Goal: Task Accomplishment & Management: Manage account settings

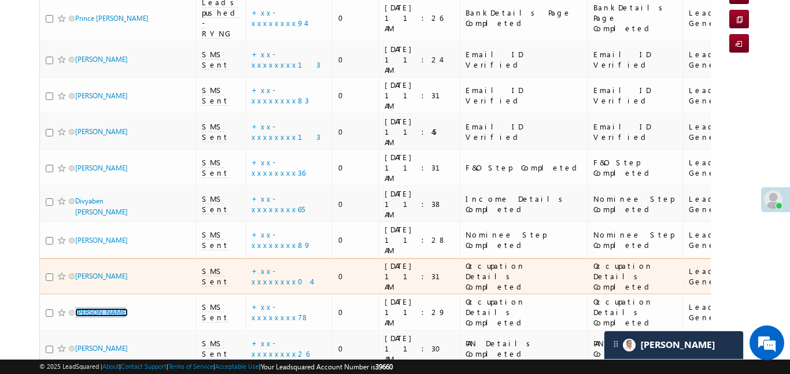
scroll to position [43, 0]
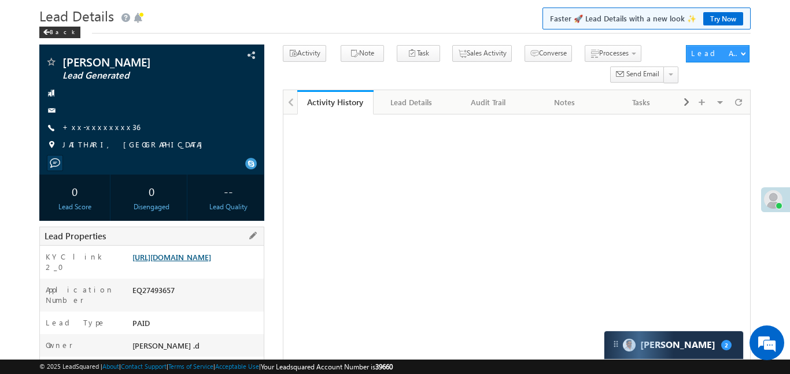
scroll to position [128, 0]
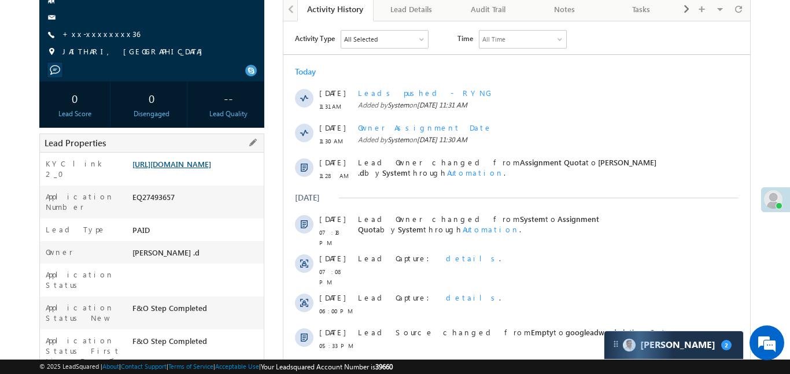
click at [183, 169] on link "[URL][DOMAIN_NAME]" at bounding box center [172, 164] width 79 height 10
click at [211, 169] on link "[URL][DOMAIN_NAME]" at bounding box center [172, 164] width 79 height 10
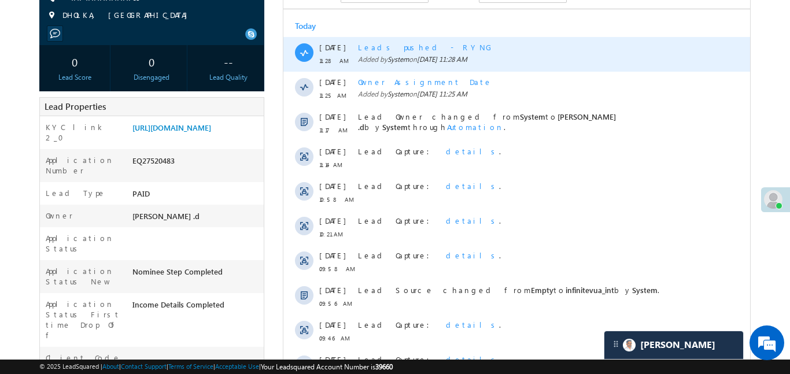
scroll to position [178, 0]
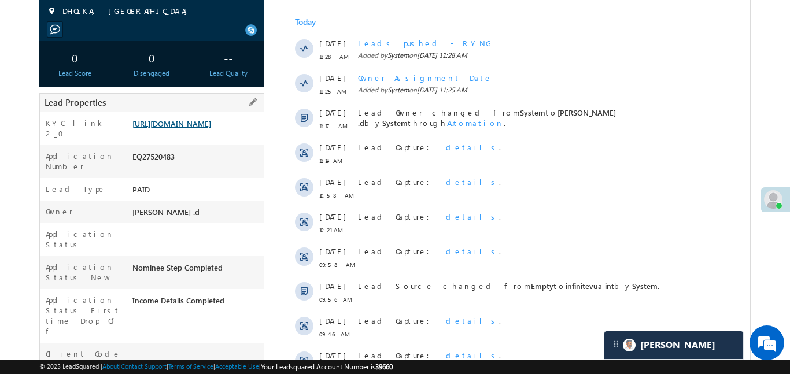
click at [206, 128] on link "https://angelbroking1-pk3em7sa.customui-test.leadsquared.com?leadId=d4d1d959-44…" at bounding box center [172, 124] width 79 height 10
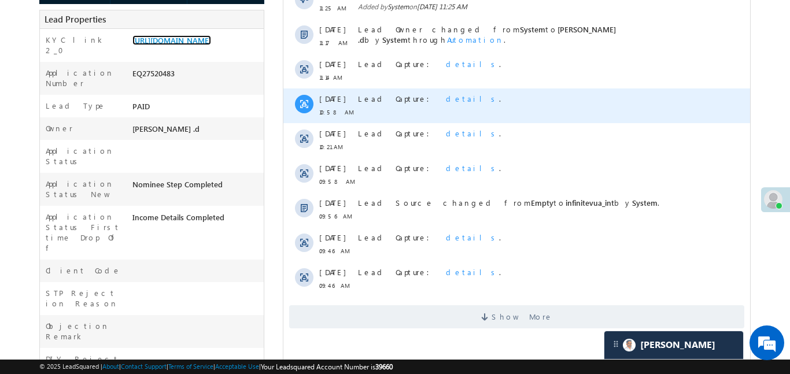
scroll to position [278, 0]
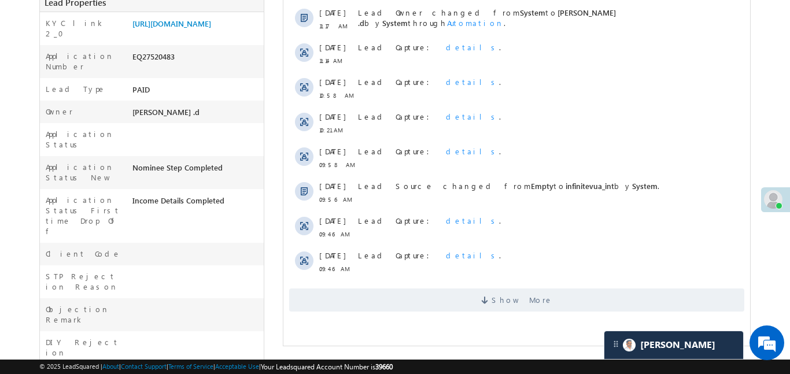
click at [450, 318] on html "Activity Type All Selected Select All Sales Activities 1 Sales Activity Email A…" at bounding box center [516, 96] width 467 height 449
click at [446, 303] on span "Show More" at bounding box center [516, 300] width 455 height 23
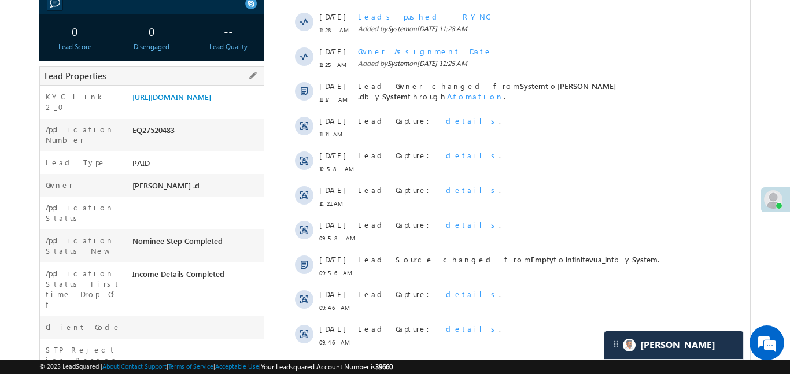
scroll to position [202, 0]
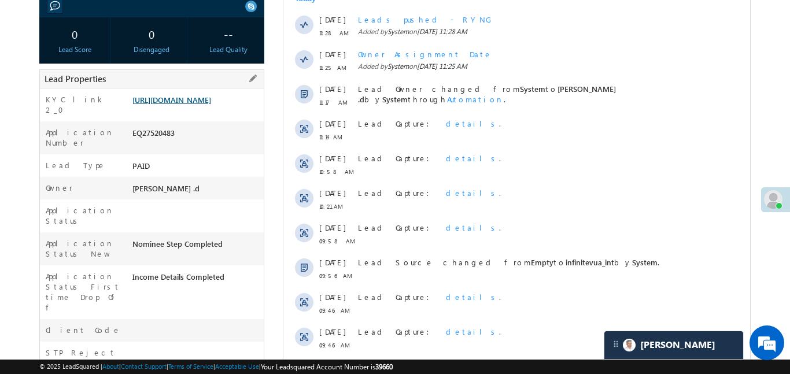
click at [200, 97] on link "https://angelbroking1-pk3em7sa.customui-test.leadsquared.com?leadId=d4d1d959-44…" at bounding box center [172, 100] width 79 height 10
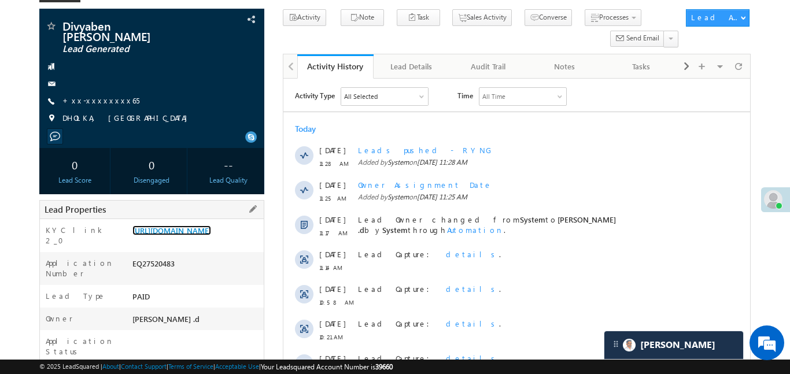
scroll to position [62, 0]
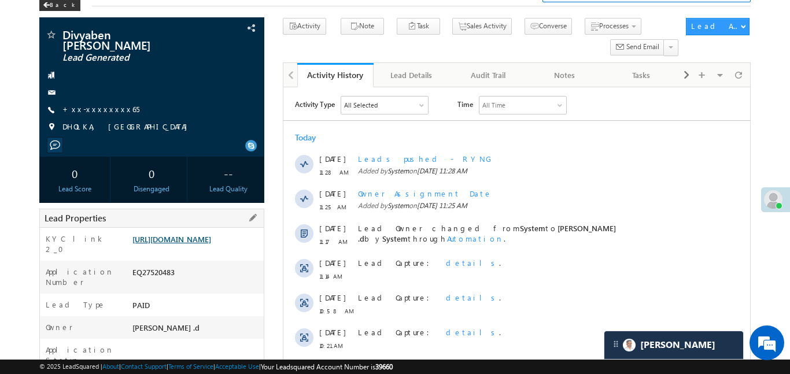
click at [211, 244] on link "https://angelbroking1-pk3em7sa.customui-test.leadsquared.com?leadId=d4d1d959-44…" at bounding box center [172, 239] width 79 height 10
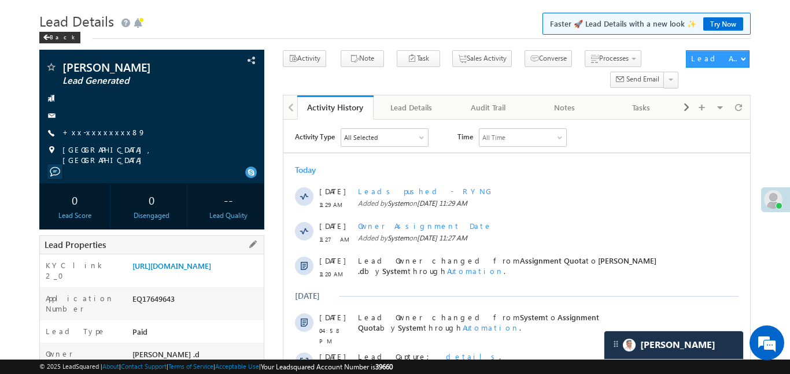
scroll to position [100, 0]
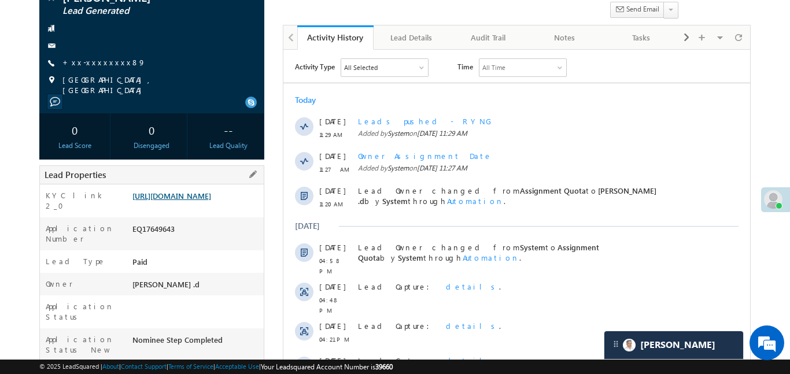
click at [208, 201] on link "https://angelbroking1-pk3em7sa.customui-test.leadsquared.com?leadId=866f0141-25…" at bounding box center [172, 196] width 79 height 10
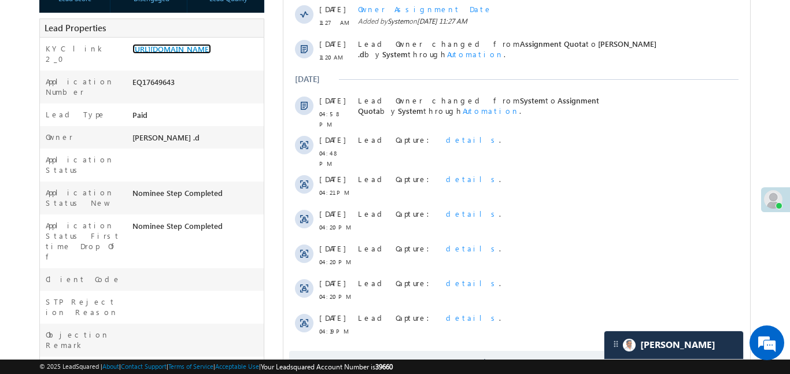
scroll to position [41, 0]
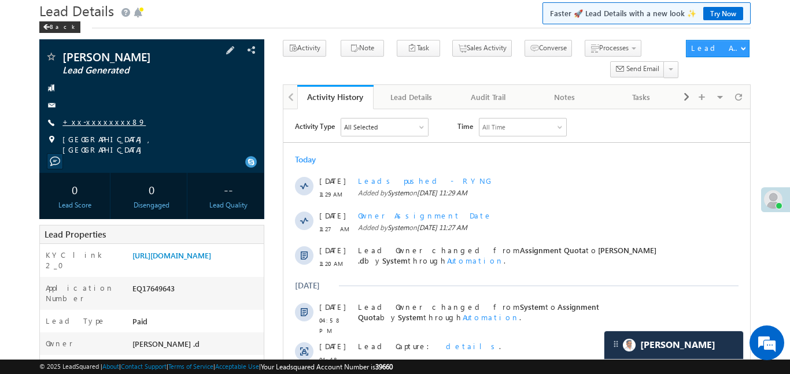
click at [95, 118] on link "+xx-xxxxxxxx89" at bounding box center [103, 122] width 83 height 10
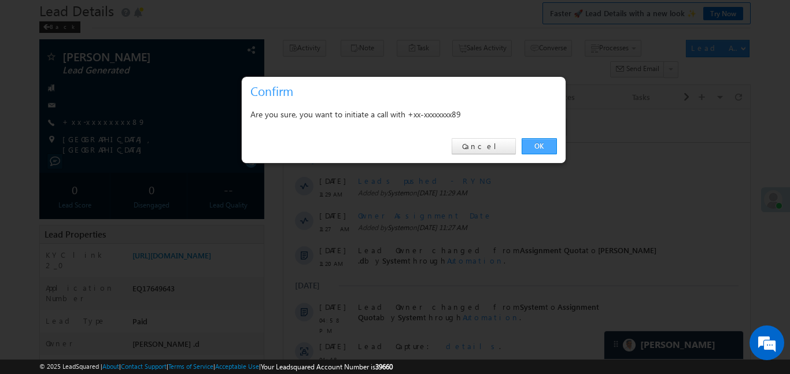
click at [541, 146] on link "OK" at bounding box center [539, 146] width 35 height 16
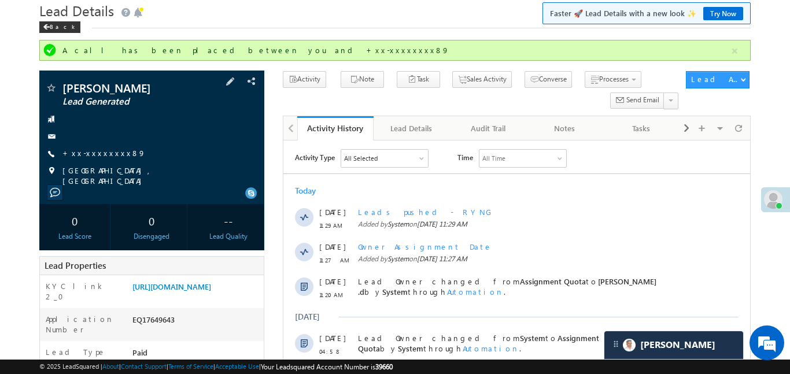
click at [83, 159] on span "+xx-xxxxxxxx89" at bounding box center [103, 154] width 83 height 12
click at [89, 153] on link "+xx-xxxxxxxx89" at bounding box center [103, 153] width 83 height 10
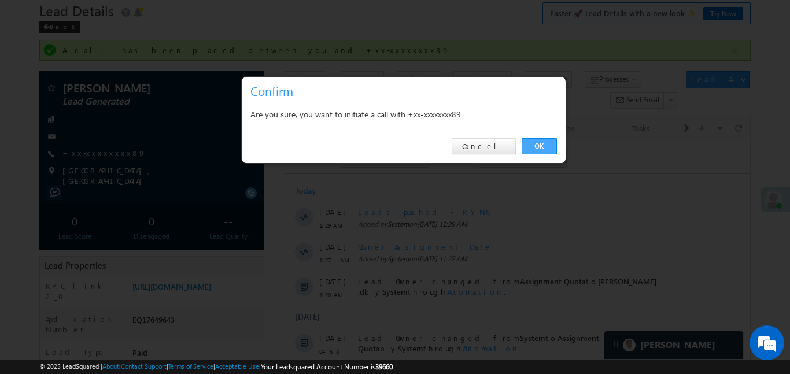
click at [546, 145] on link "OK" at bounding box center [539, 146] width 35 height 16
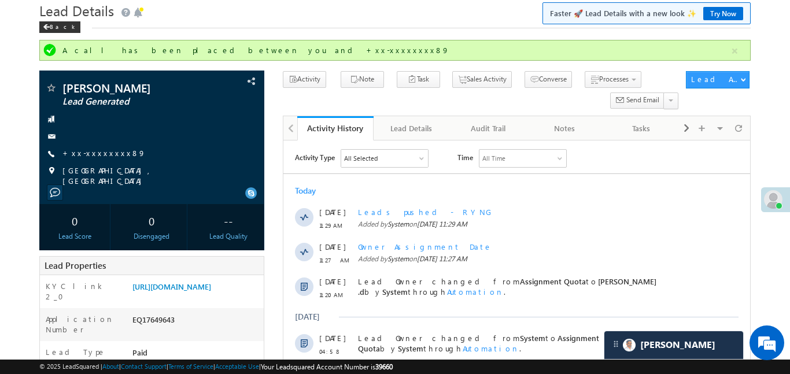
click at [730, 59] on div "A call has been placed between you and +xx-xxxxxxxx89" at bounding box center [394, 50] width 711 height 21
click at [732, 50] on button "button" at bounding box center [735, 51] width 14 height 14
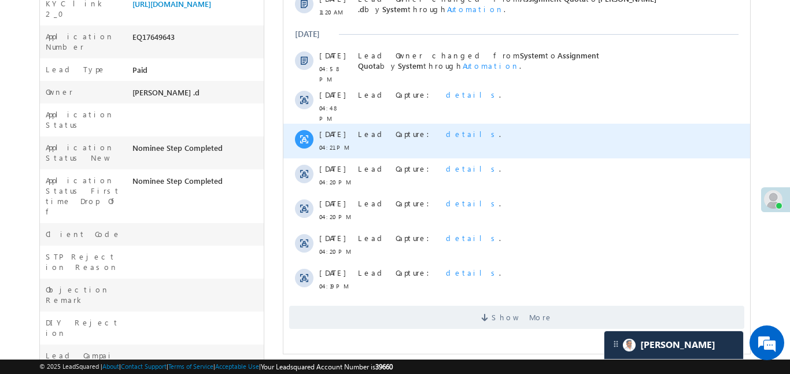
scroll to position [325, 0]
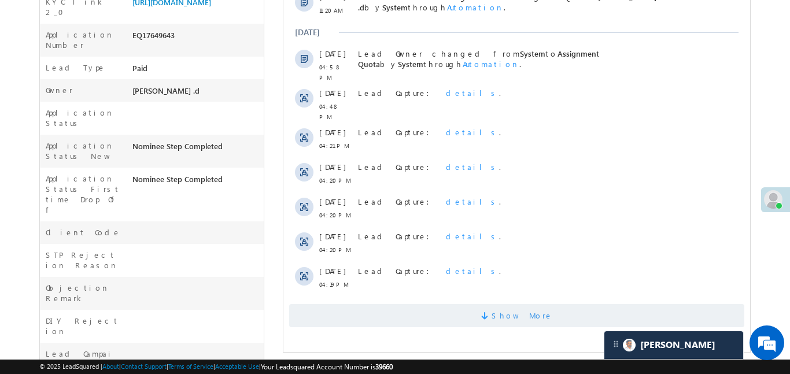
click at [461, 304] on span "Show More" at bounding box center [516, 315] width 455 height 23
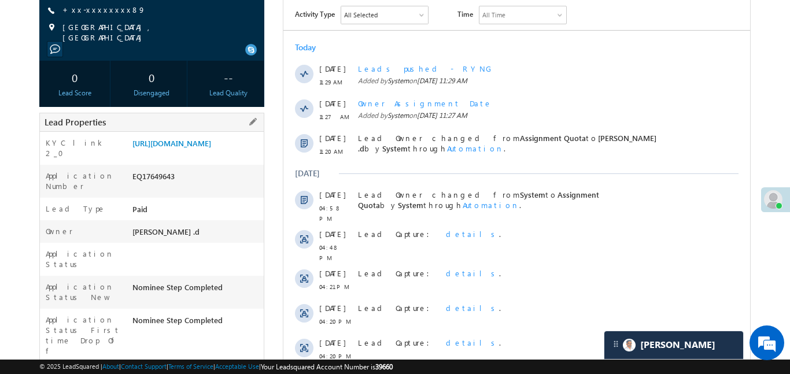
scroll to position [83, 0]
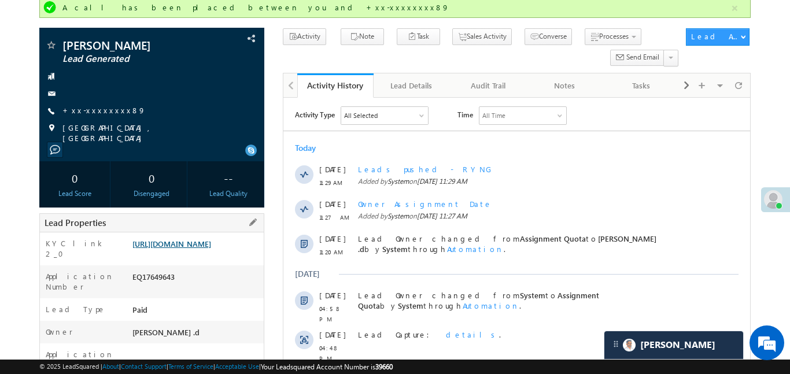
click at [190, 249] on link "https://angelbroking1-pk3em7sa.customui-test.leadsquared.com?leadId=866f0141-25…" at bounding box center [172, 244] width 79 height 10
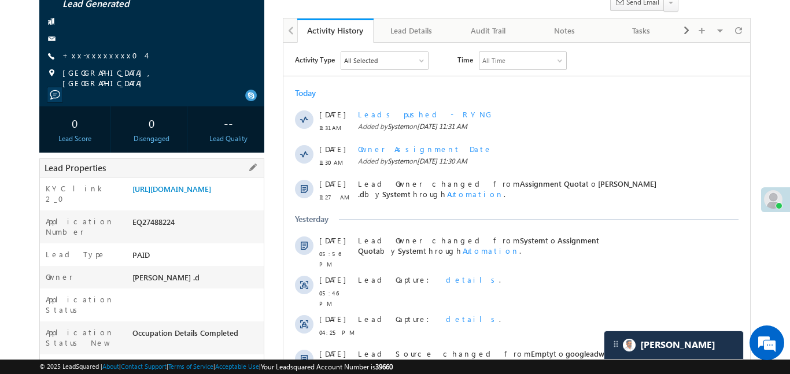
scroll to position [193, 0]
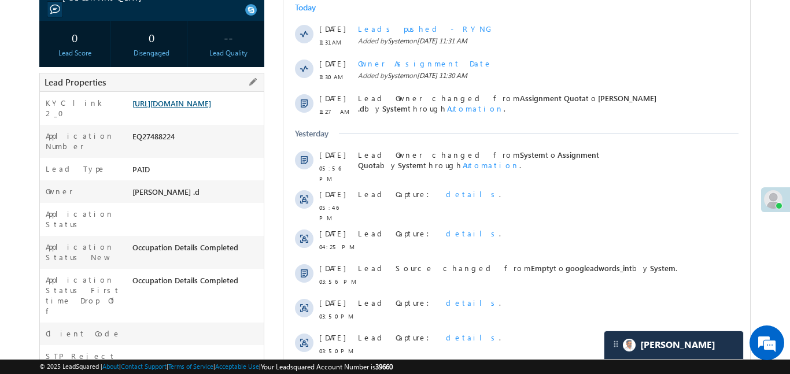
click at [209, 108] on link "https://angelbroking1-pk3em7sa.customui-test.leadsquared.com?leadId=019696af-27…" at bounding box center [172, 103] width 79 height 10
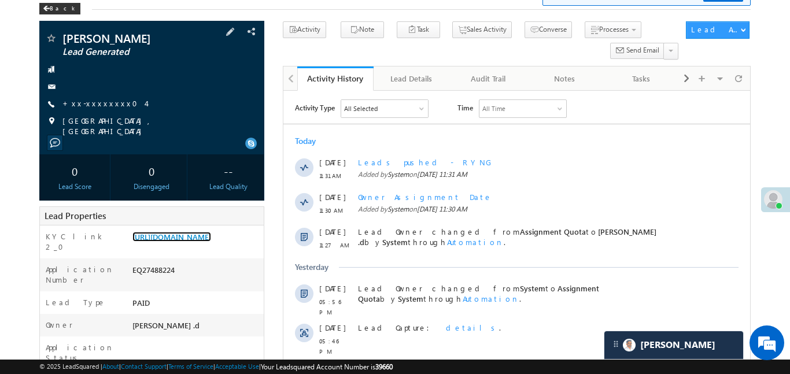
scroll to position [0, 0]
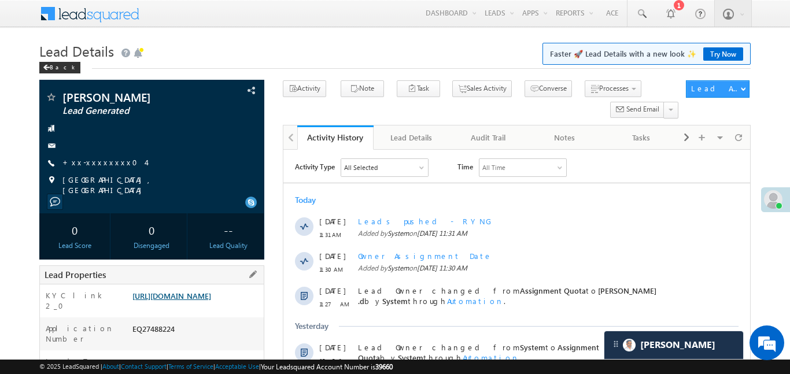
click at [209, 301] on link "https://angelbroking1-pk3em7sa.customui-test.leadsquared.com?leadId=019696af-27…" at bounding box center [172, 296] width 79 height 10
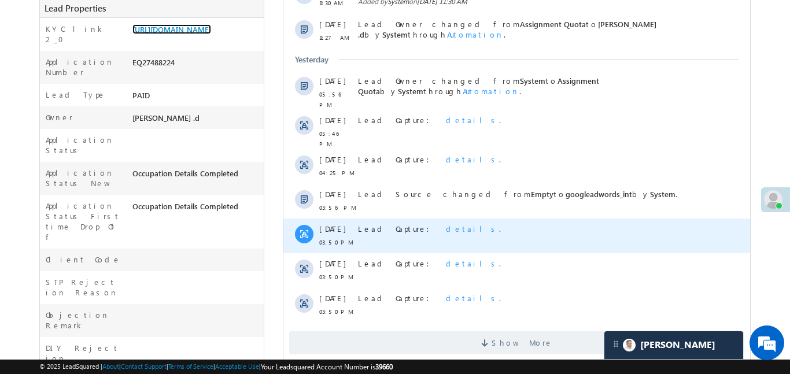
scroll to position [289, 0]
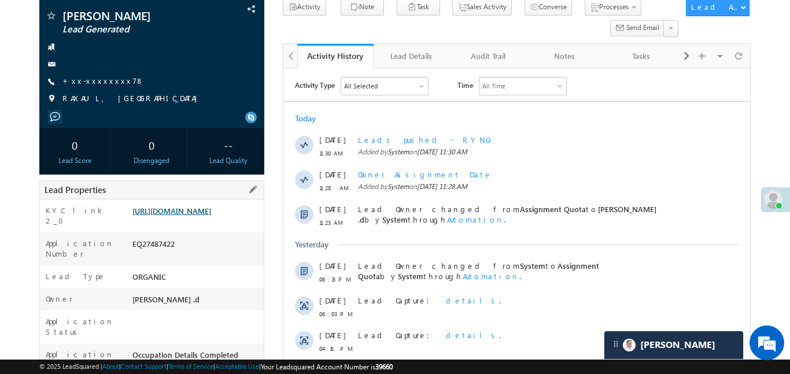
scroll to position [82, 0]
click at [211, 211] on link "https://angelbroking1-pk3em7sa.customui-test.leadsquared.com?leadId=fcbccd6c-ed…" at bounding box center [172, 210] width 79 height 10
click at [211, 215] on link "https://angelbroking1-pk3em7sa.customui-test.leadsquared.com?leadId=fcbccd6c-ed…" at bounding box center [172, 210] width 79 height 10
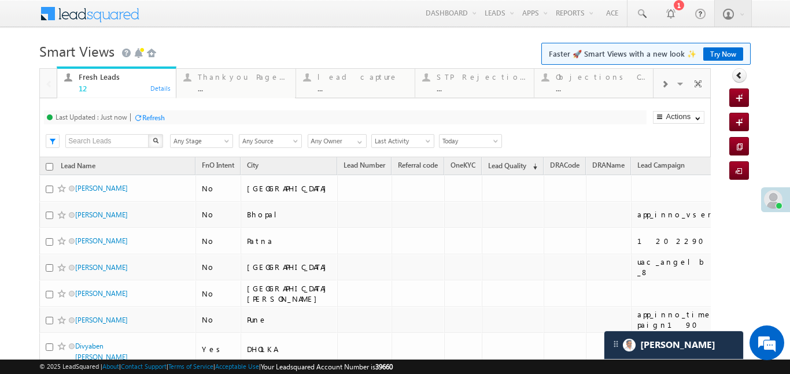
click at [673, 81] on div at bounding box center [665, 84] width 22 height 26
click at [476, 72] on div "Coded Today" at bounding box center [482, 76] width 90 height 9
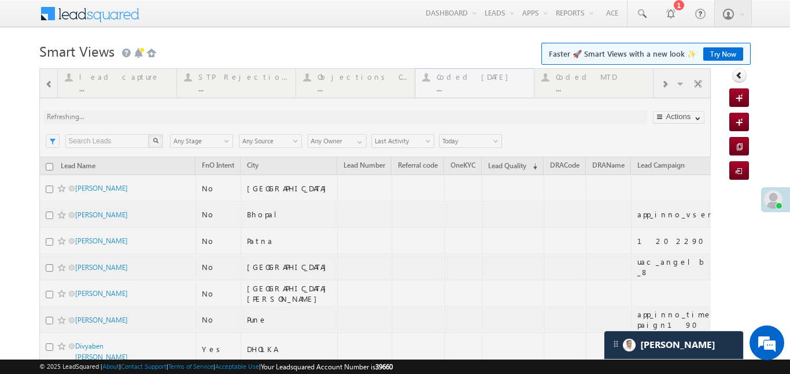
click at [476, 72] on div at bounding box center [375, 314] width 672 height 493
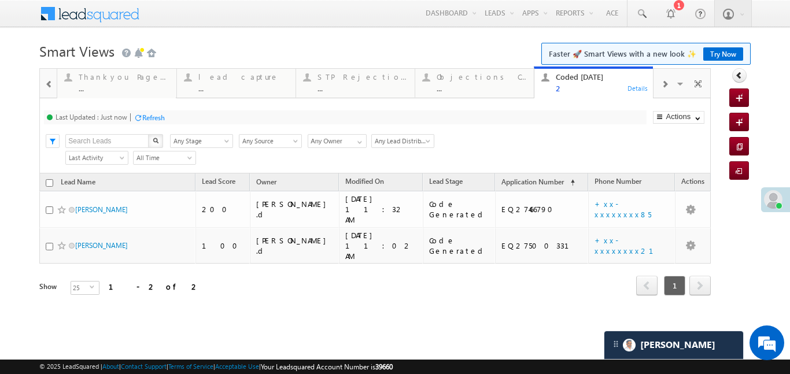
click at [50, 93] on div at bounding box center [49, 84] width 15 height 26
click at [50, 93] on div at bounding box center [48, 83] width 17 height 28
click at [120, 91] on div "12" at bounding box center [124, 88] width 90 height 9
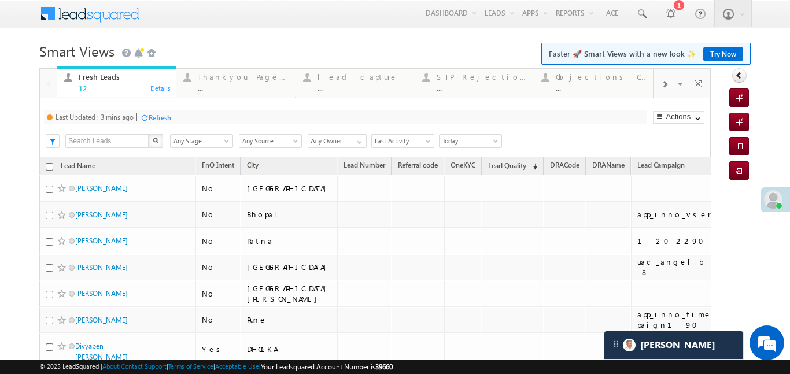
click at [120, 91] on div "12" at bounding box center [124, 88] width 90 height 9
click at [659, 86] on div at bounding box center [665, 84] width 22 height 26
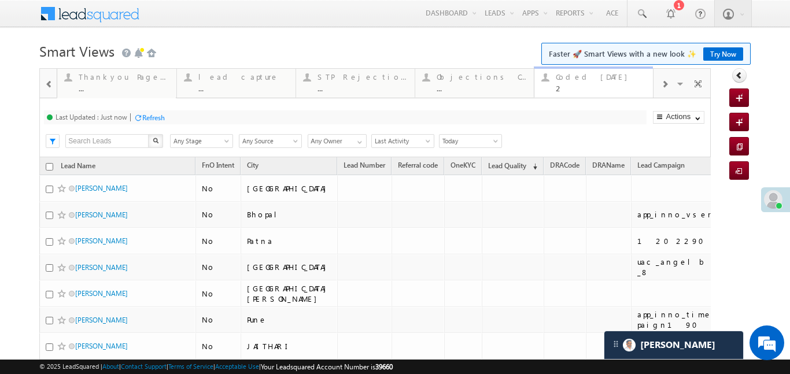
click at [621, 82] on div "Coded Today 2" at bounding box center [601, 81] width 90 height 23
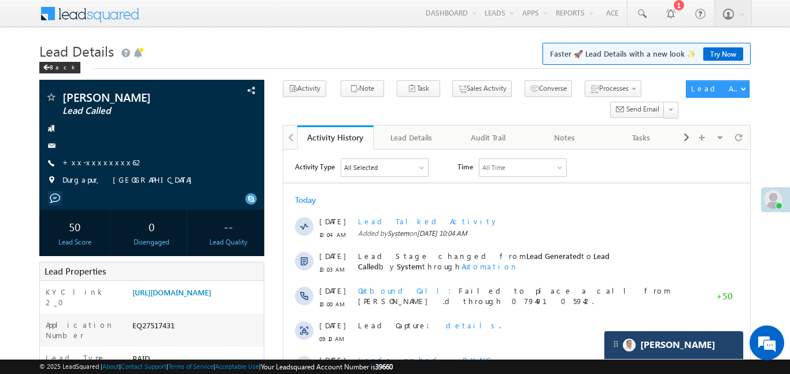
click at [699, 339] on div "[PERSON_NAME]" at bounding box center [674, 346] width 139 height 28
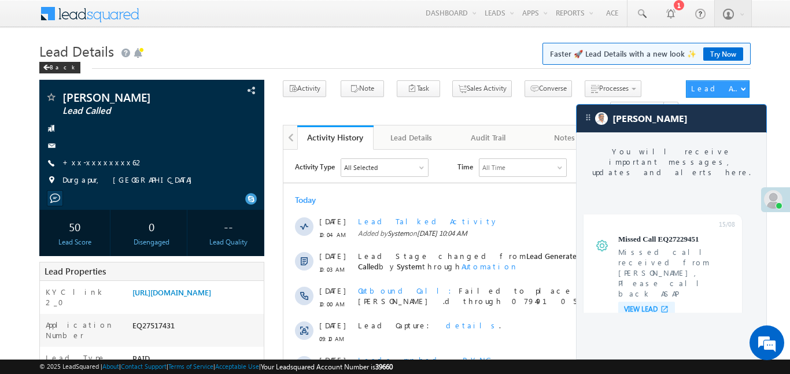
scroll to position [4534, 0]
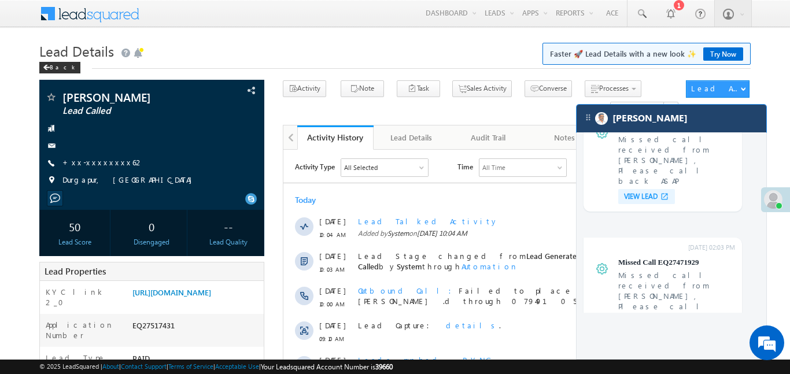
click at [720, 124] on div "[PERSON_NAME]" at bounding box center [672, 119] width 190 height 28
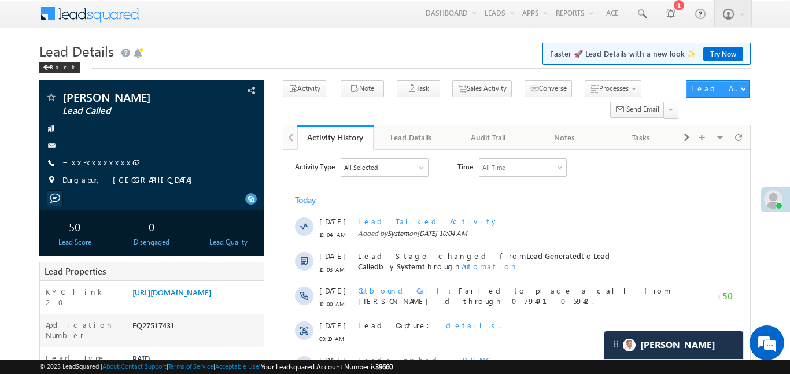
scroll to position [5589, 0]
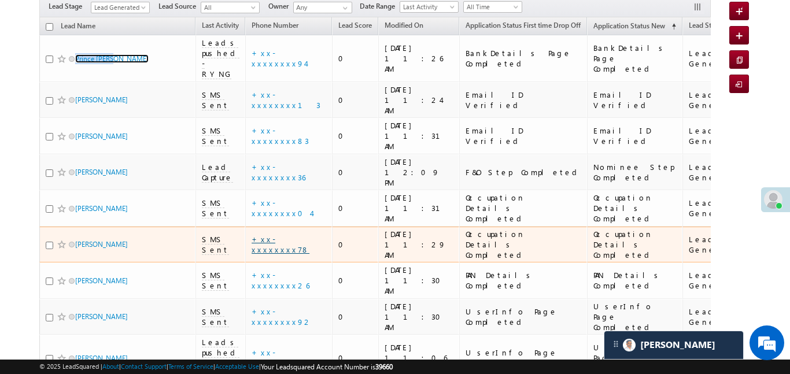
scroll to position [69, 0]
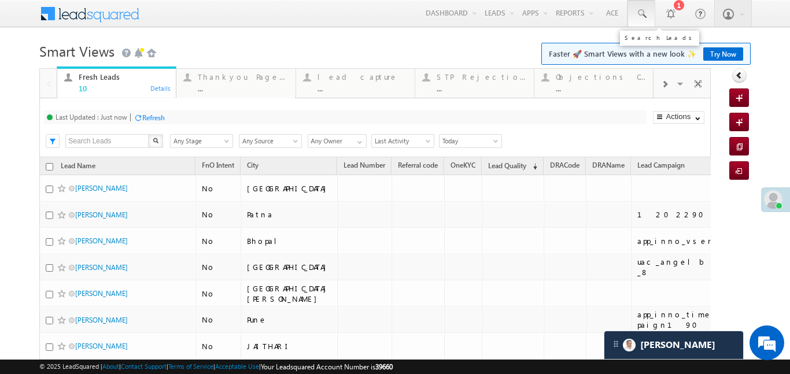
click at [642, 14] on span at bounding box center [642, 14] width 12 height 12
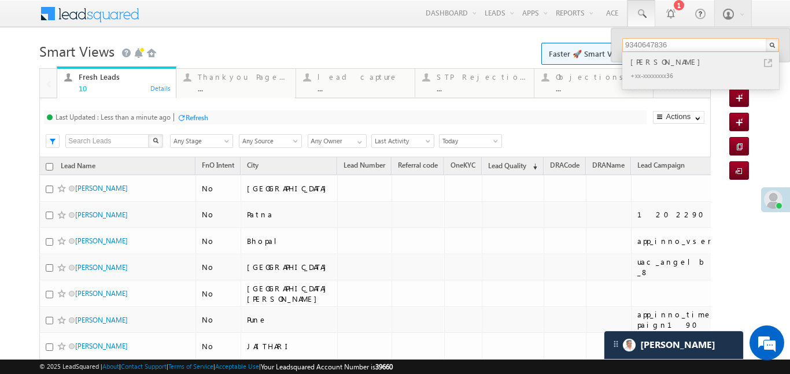
type input "9340647836"
click at [647, 63] on div "Prakhar Patel" at bounding box center [705, 62] width 155 height 13
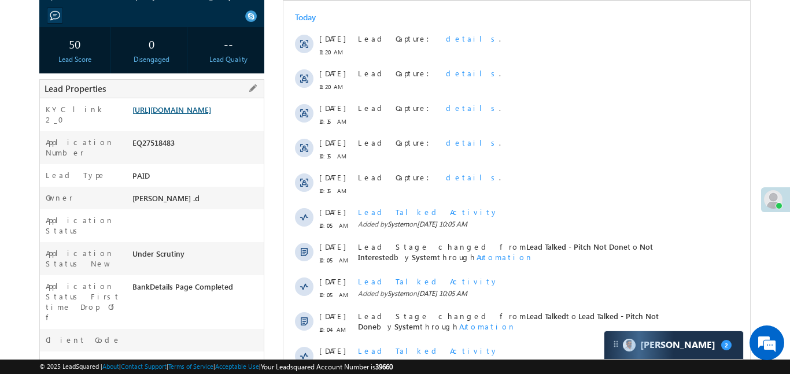
click at [211, 115] on link "[URL][DOMAIN_NAME]" at bounding box center [172, 110] width 79 height 10
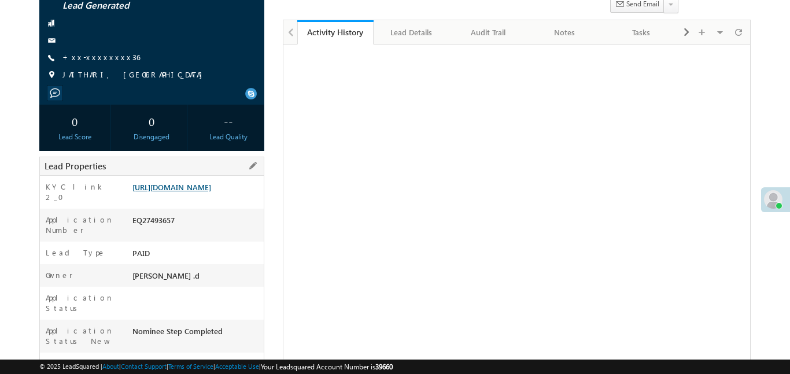
scroll to position [105, 0]
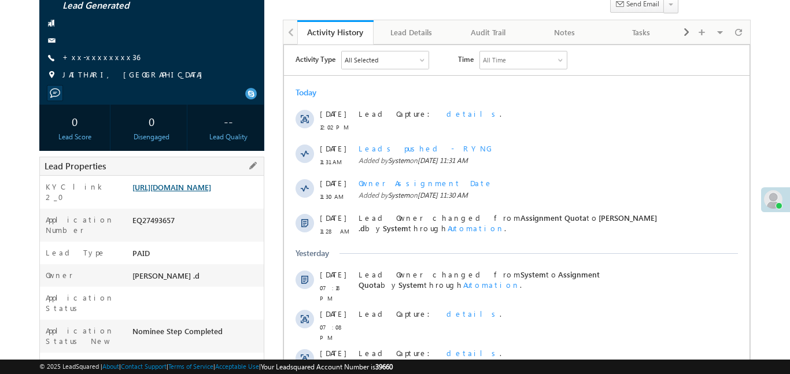
click at [198, 192] on link "[URL][DOMAIN_NAME]" at bounding box center [172, 187] width 79 height 10
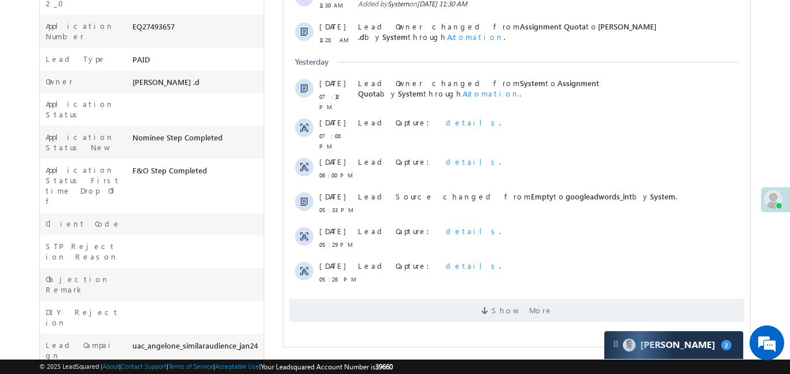
scroll to position [331, 0]
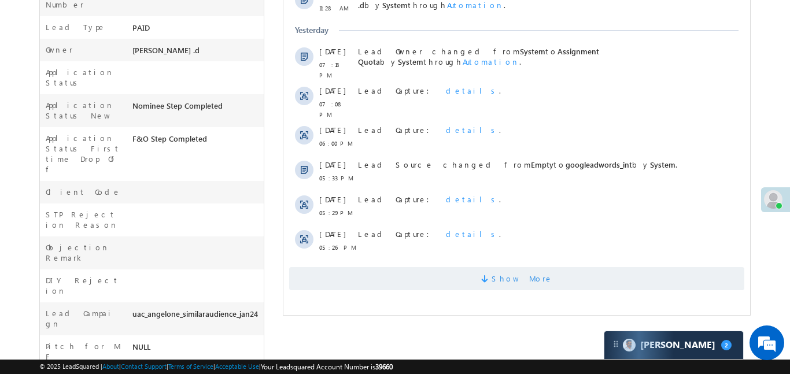
click at [400, 267] on span "Show More" at bounding box center [516, 278] width 455 height 23
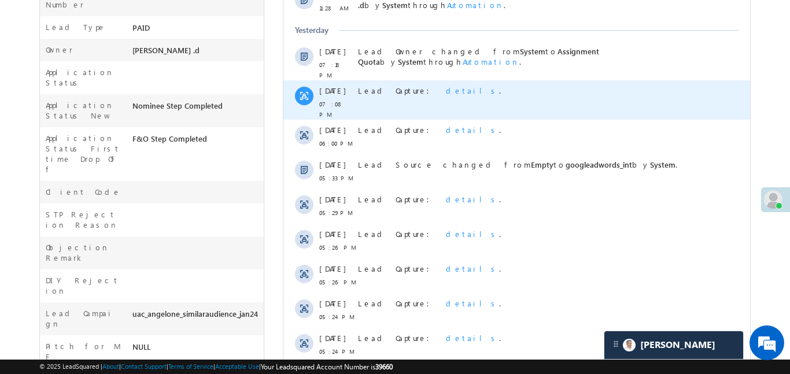
scroll to position [0, 0]
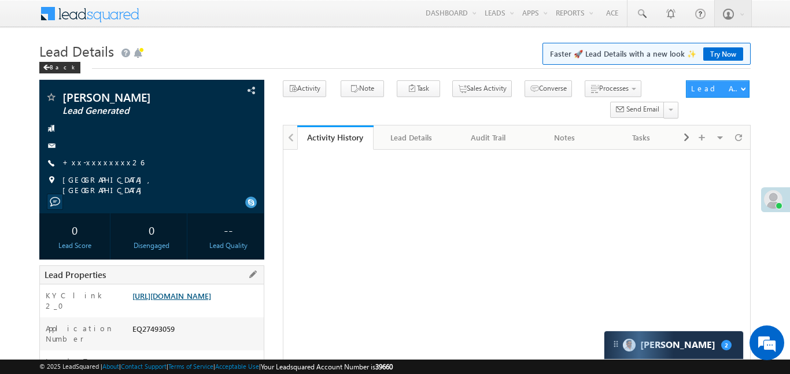
click at [211, 301] on link "[URL][DOMAIN_NAME]" at bounding box center [172, 296] width 79 height 10
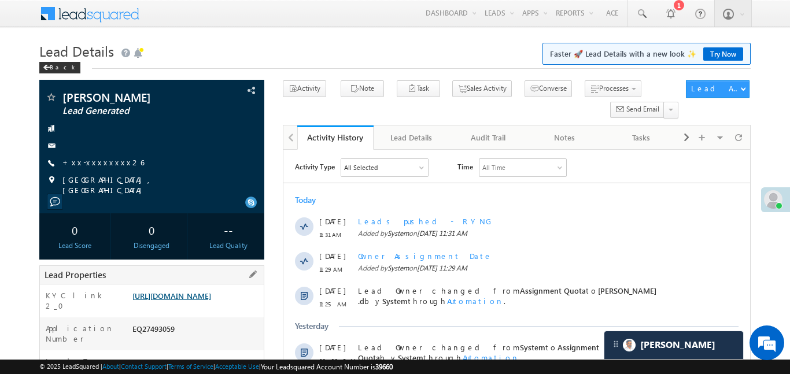
click at [211, 301] on link "https://angelbroking1-pk3em7sa.customui-test.leadsquared.com?leadId=9263c358-d4…" at bounding box center [172, 296] width 79 height 10
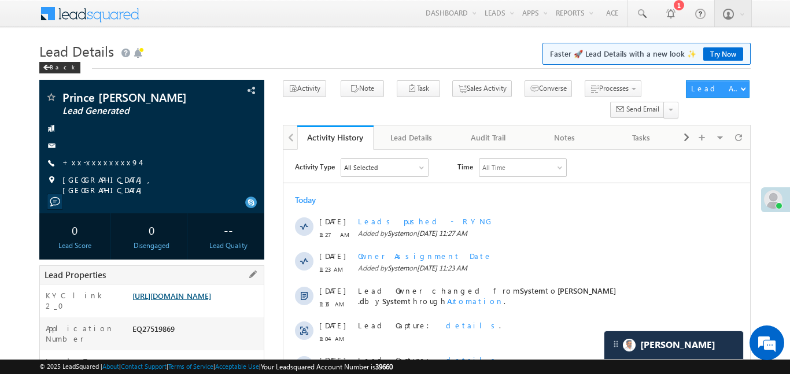
click at [208, 293] on link "https://angelbroking1-pk3em7sa.customui-test.leadsquared.com?leadId=6dccbe6a-10…" at bounding box center [172, 296] width 79 height 10
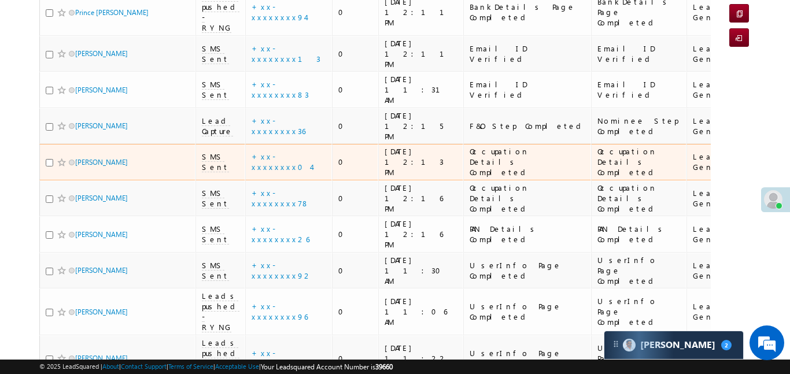
scroll to position [152, 0]
